Goal: Navigation & Orientation: Go to known website

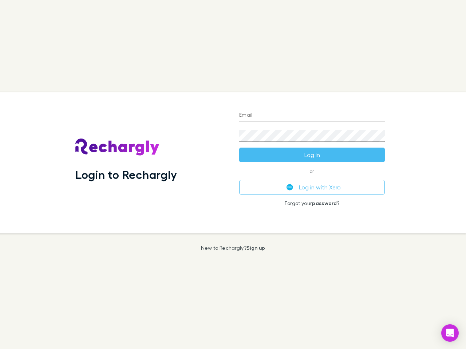
click at [233, 175] on div "Login to Rechargly" at bounding box center [151, 162] width 164 height 141
click at [312, 116] on input "Email" at bounding box center [312, 116] width 146 height 12
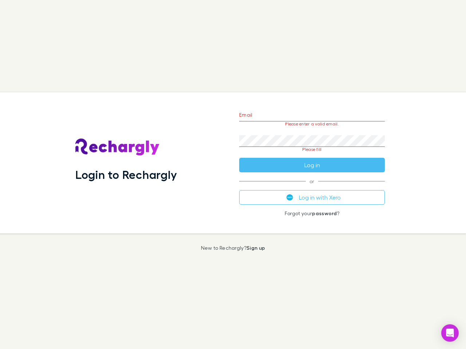
click at [312, 155] on form "Email Please enter a valid email. Password Please fill Log in" at bounding box center [312, 138] width 146 height 68
click at [312, 187] on div "Email Please enter a valid email. Password Please fill Log in or Log in with Xe…" at bounding box center [311, 162] width 157 height 141
click at [450, 333] on icon "Open Intercom Messenger" at bounding box center [450, 333] width 8 height 9
